Goal: Transaction & Acquisition: Purchase product/service

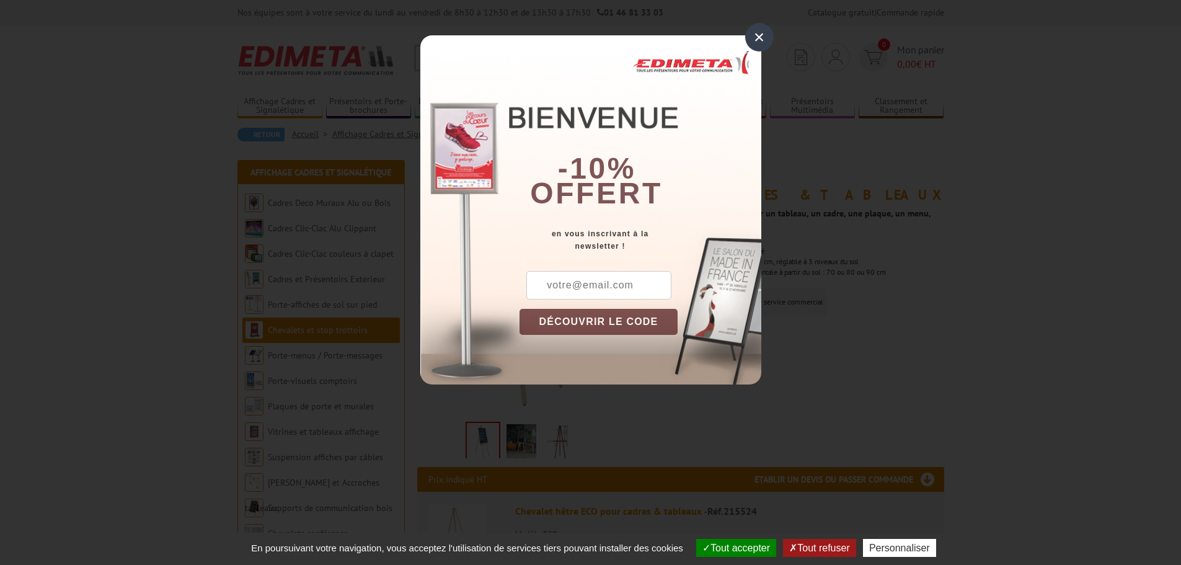
click at [756, 32] on div "×" at bounding box center [759, 37] width 29 height 29
